Goal: Task Accomplishment & Management: Use online tool/utility

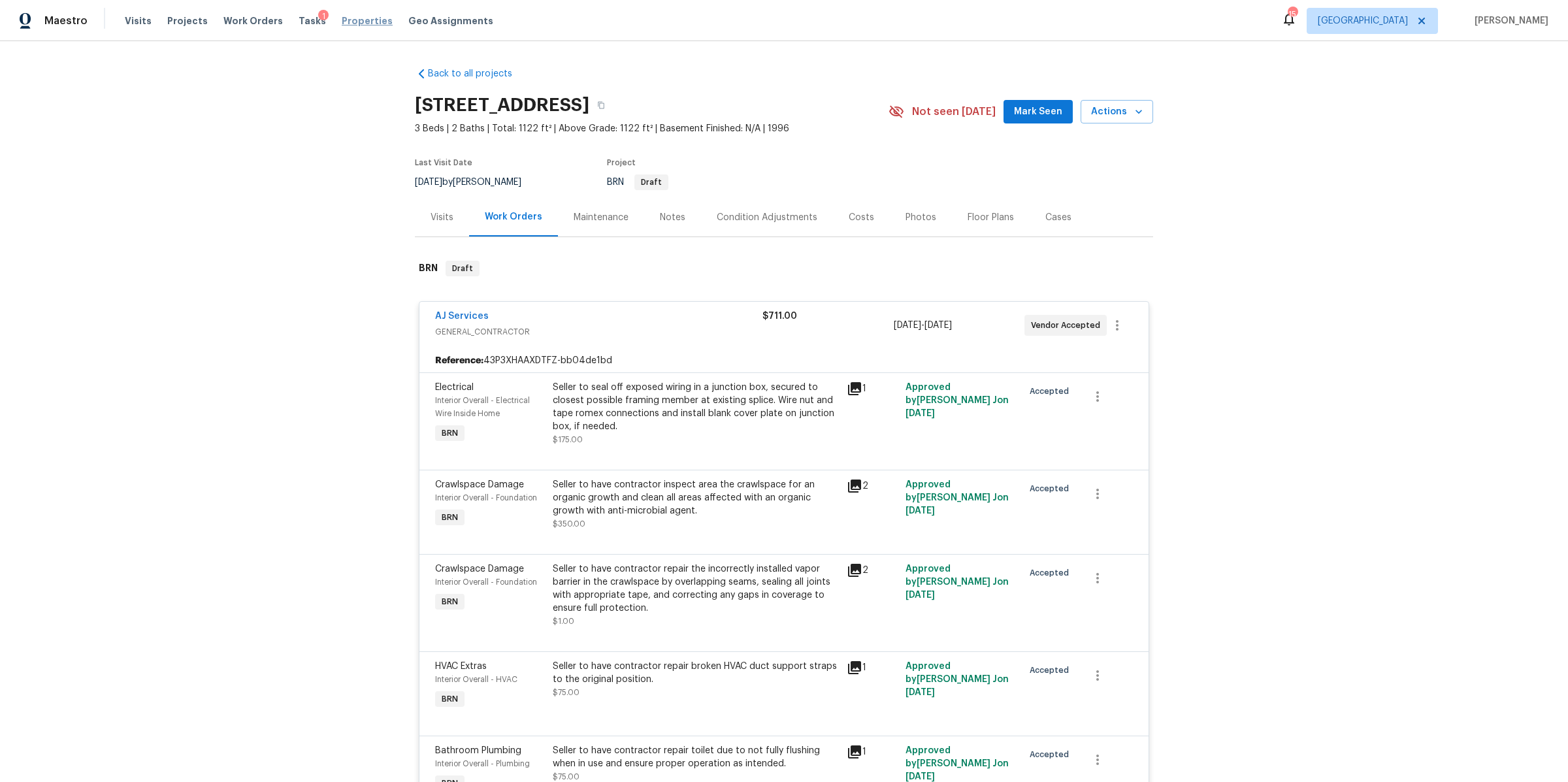
click at [341, 18] on span "Properties" at bounding box center [367, 21] width 51 height 13
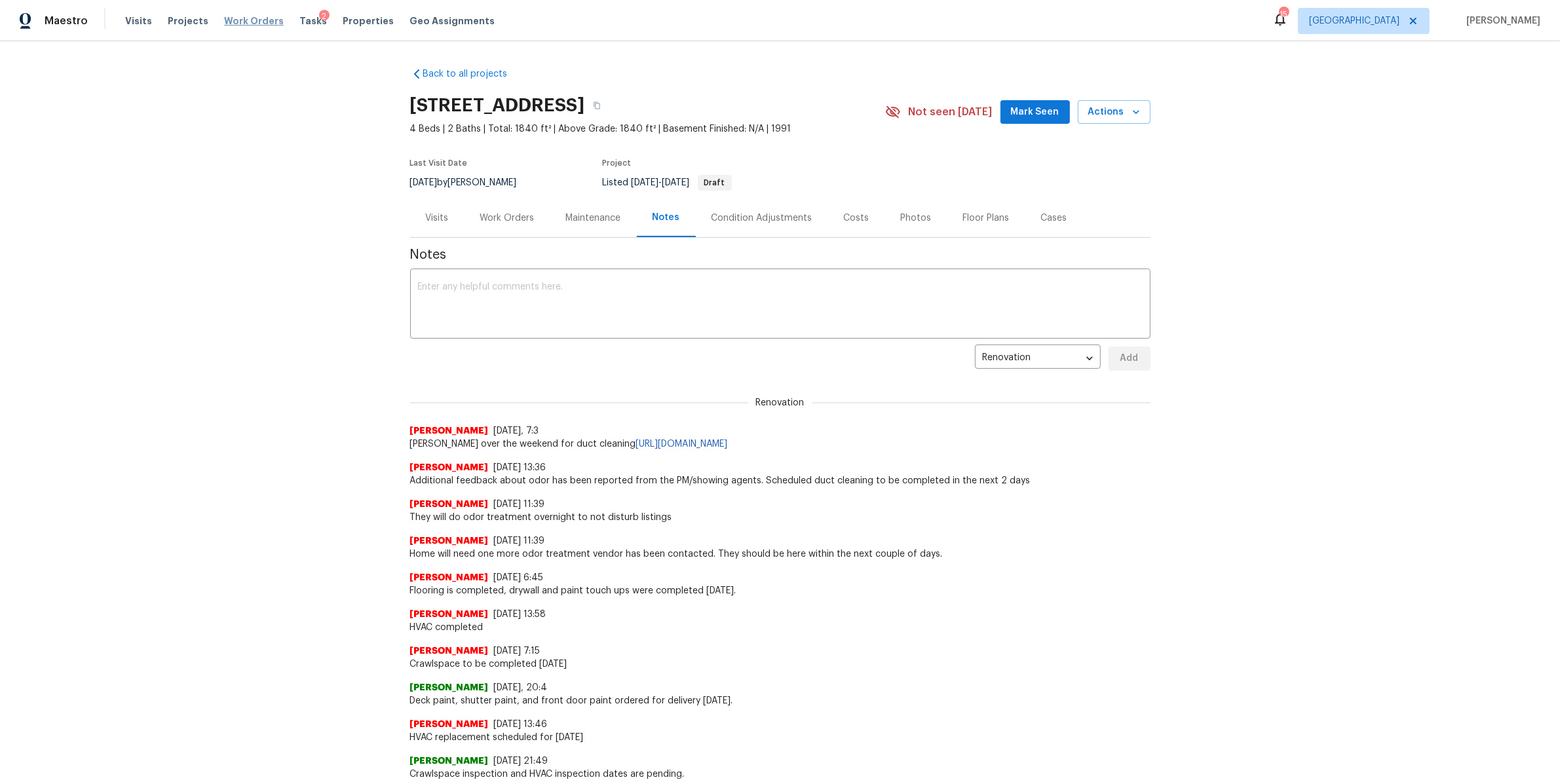
click at [227, 14] on span "Work Orders" at bounding box center [254, 21] width 60 height 13
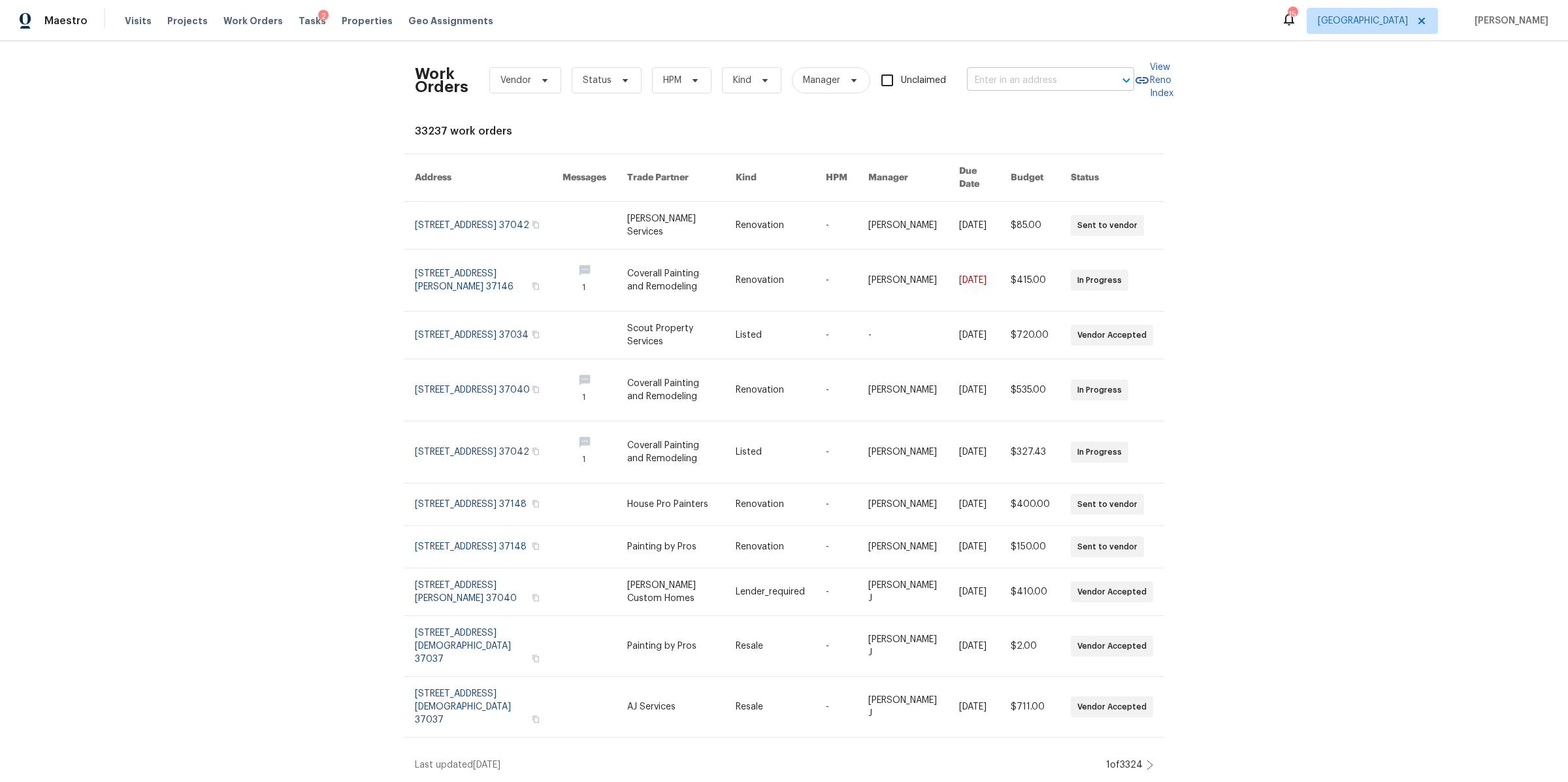
click at [1004, 83] on input "text" at bounding box center [1032, 80] width 131 height 20
type input "600 v"
click at [989, 110] on li "600 Villa Pl, Lebanon, TN 37090" at bounding box center [1046, 109] width 168 height 22
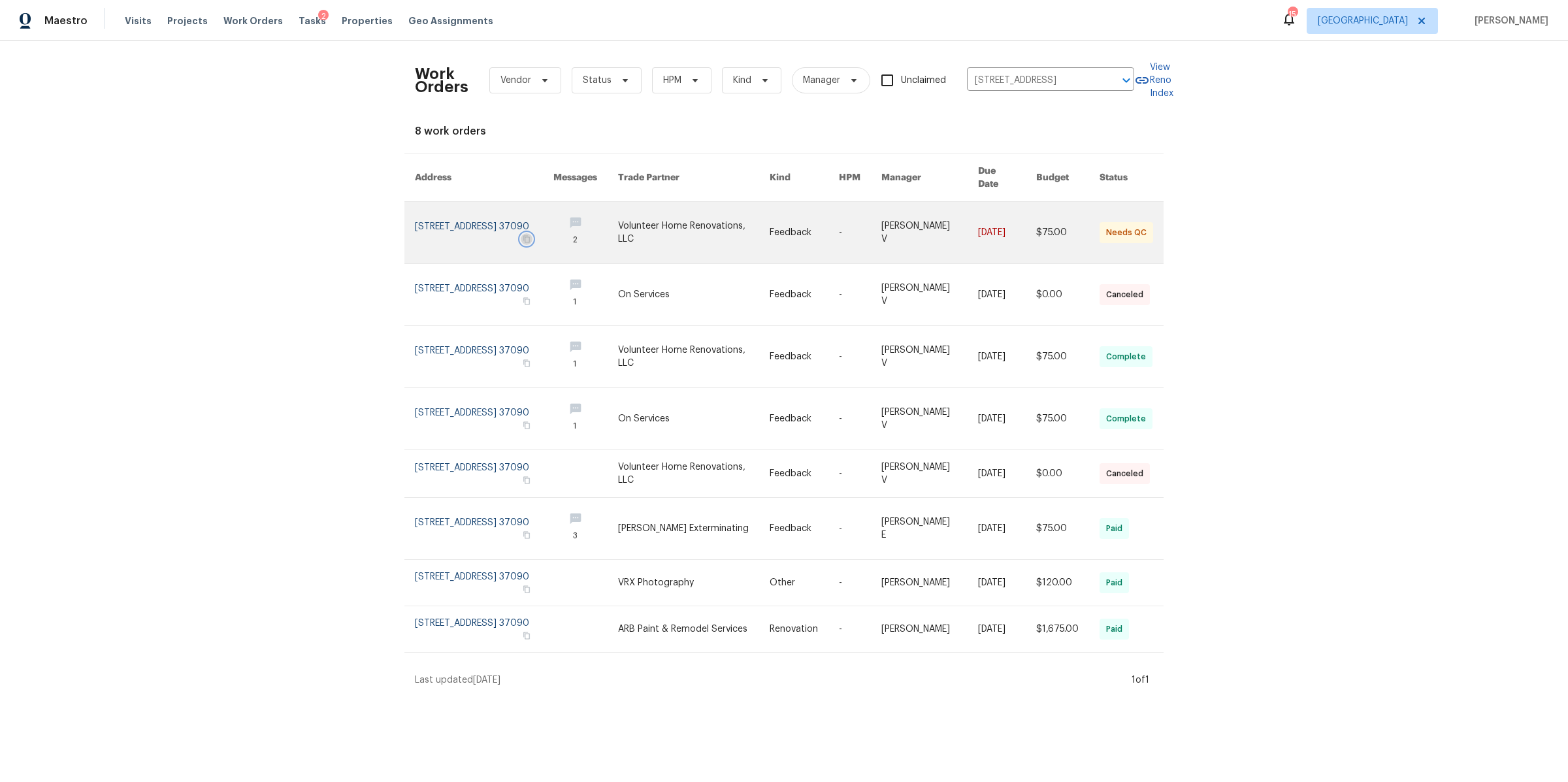
click at [531, 235] on icon "button" at bounding box center [527, 239] width 8 height 8
